Goal: Find specific page/section: Find specific page/section

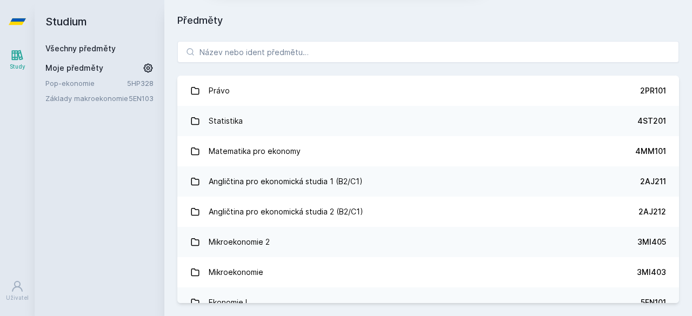
click at [347, 72] on button "Ne" at bounding box center [348, 69] width 39 height 27
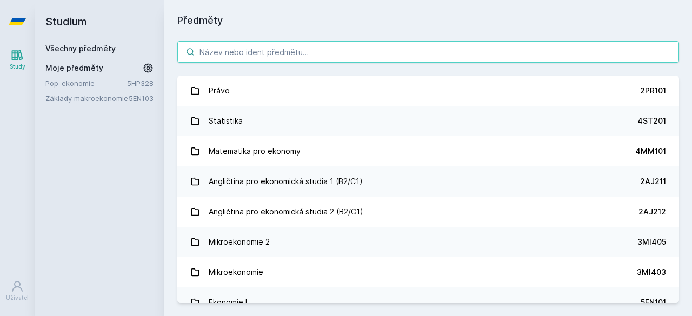
click at [291, 43] on input "search" at bounding box center [428, 52] width 502 height 22
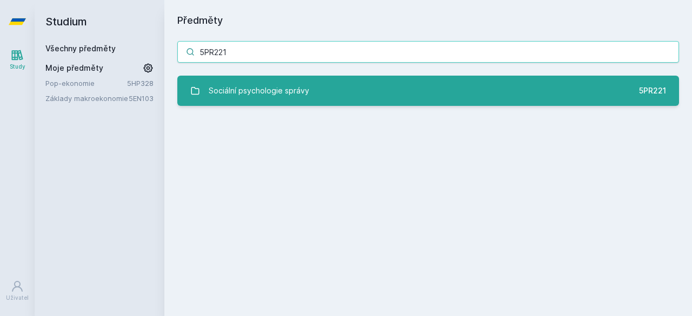
type input "5PR221"
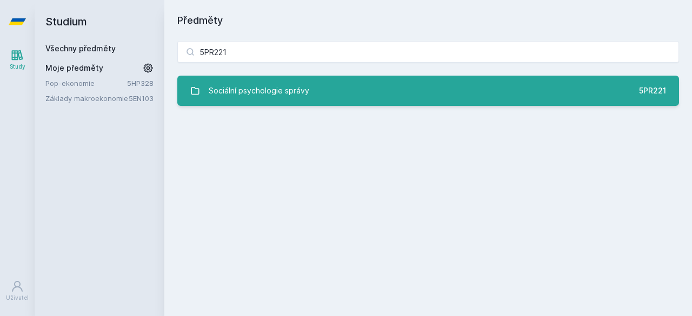
click at [312, 82] on link "Sociální psychologie správy 5PR221" at bounding box center [428, 91] width 502 height 30
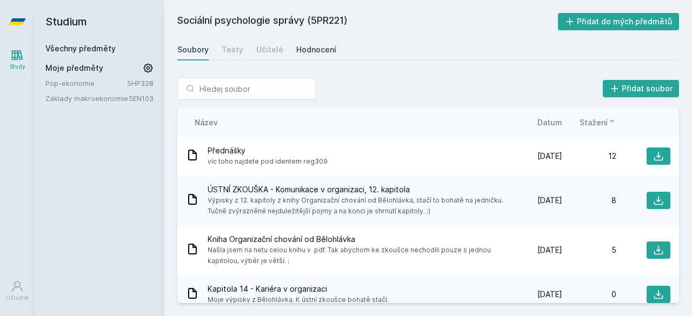
click at [314, 49] on div "Hodnocení" at bounding box center [316, 49] width 40 height 11
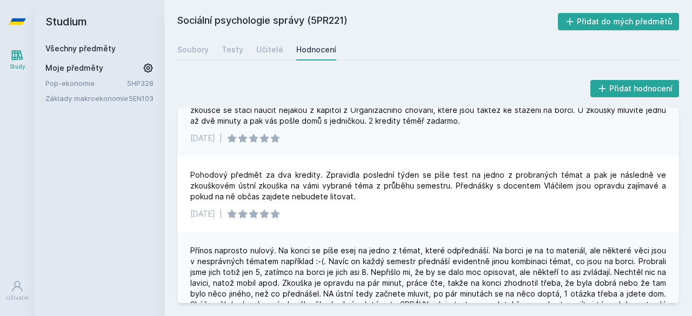
scroll to position [64, 0]
